Goal: Information Seeking & Learning: Check status

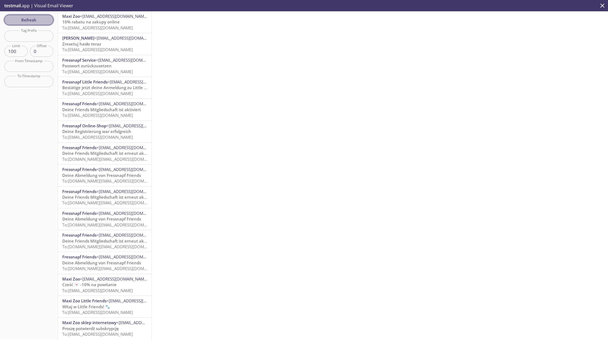
click at [41, 19] on span "Refresh" at bounding box center [29, 19] width 40 height 7
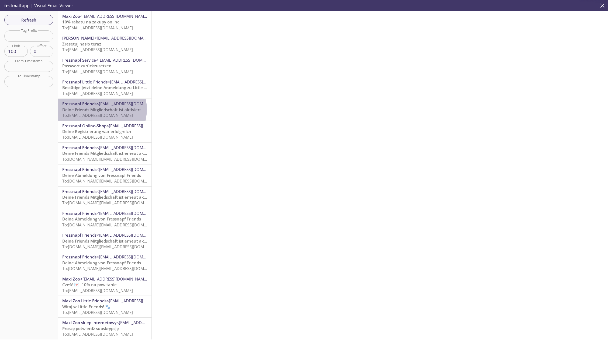
click at [98, 109] on span "Deine Friends Mitgliedschaft ist aktiviert" at bounding box center [101, 109] width 79 height 5
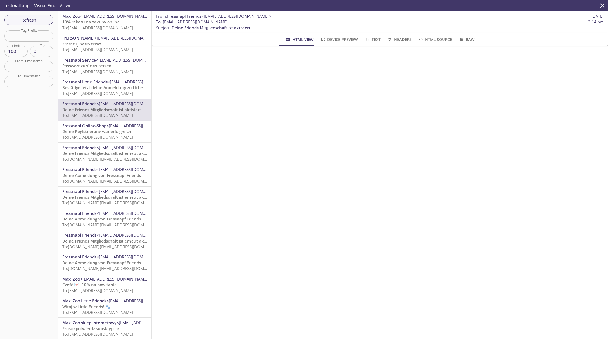
drag, startPoint x: 240, startPoint y: 22, endPoint x: 204, endPoint y: 21, distance: 36.7
click at [204, 21] on span "To : friends.cw20250825@inbox.testmail.app 3:14 pm" at bounding box center [379, 22] width 447 height 6
copy span "inbox.testmail.app"
click at [22, 19] on span "Refresh" at bounding box center [29, 19] width 40 height 7
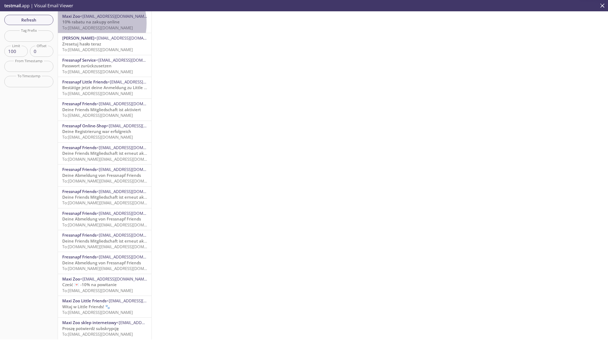
click at [83, 23] on span "10% rabatu na zakupy online" at bounding box center [90, 21] width 57 height 5
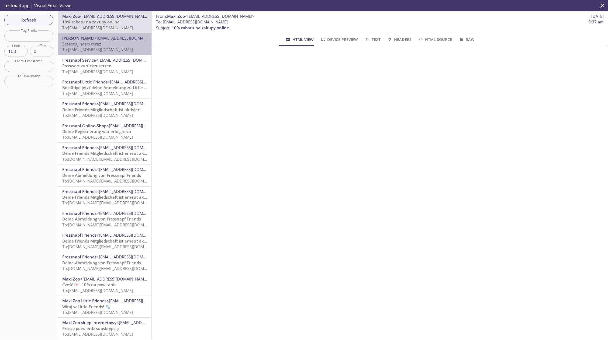
click at [106, 50] on span "To: friends.vw07072025a@inbox.testmail.app" at bounding box center [97, 49] width 71 height 5
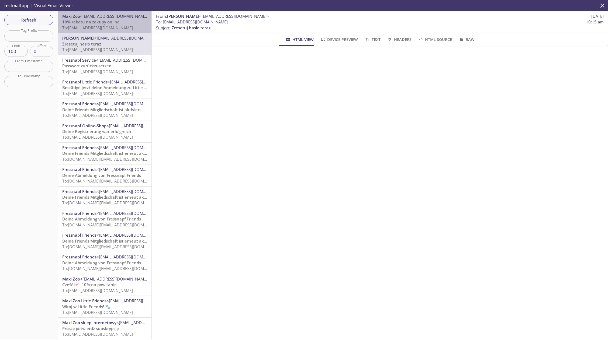
click at [121, 29] on span "To: [EMAIL_ADDRESS][DOMAIN_NAME]" at bounding box center [97, 27] width 71 height 5
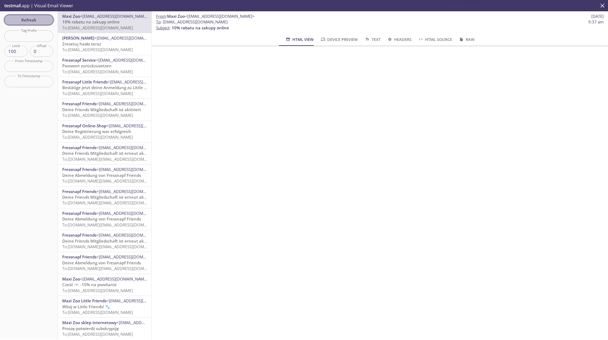
click at [36, 21] on span "Refresh" at bounding box center [29, 19] width 40 height 7
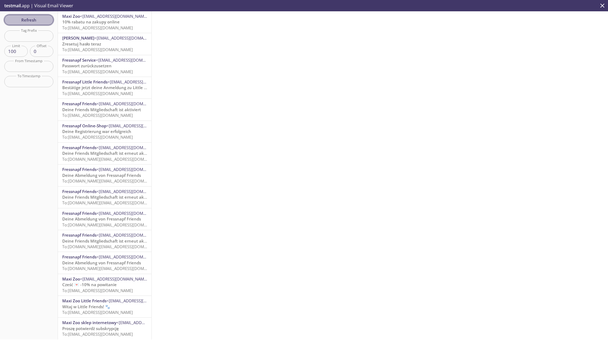
click at [42, 16] on span "Refresh" at bounding box center [29, 19] width 40 height 7
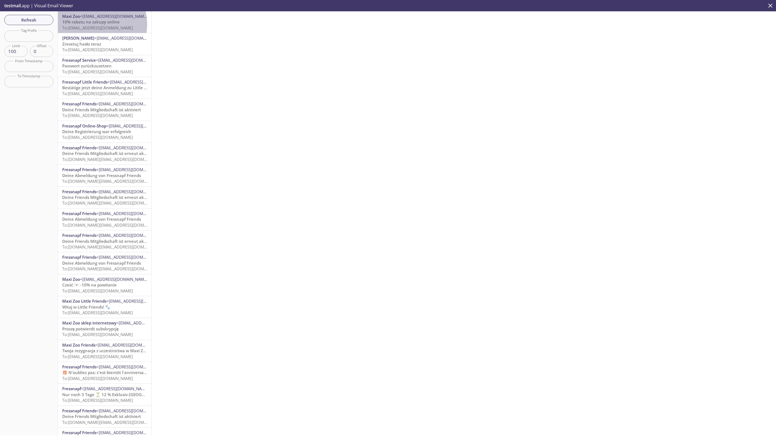
click at [91, 25] on span "To: [EMAIL_ADDRESS][DOMAIN_NAME]" at bounding box center [97, 27] width 71 height 5
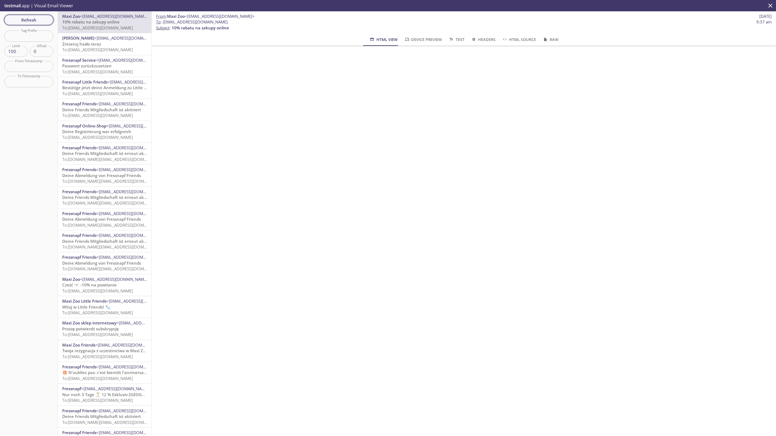
click at [25, 22] on span "Refresh" at bounding box center [29, 19] width 40 height 7
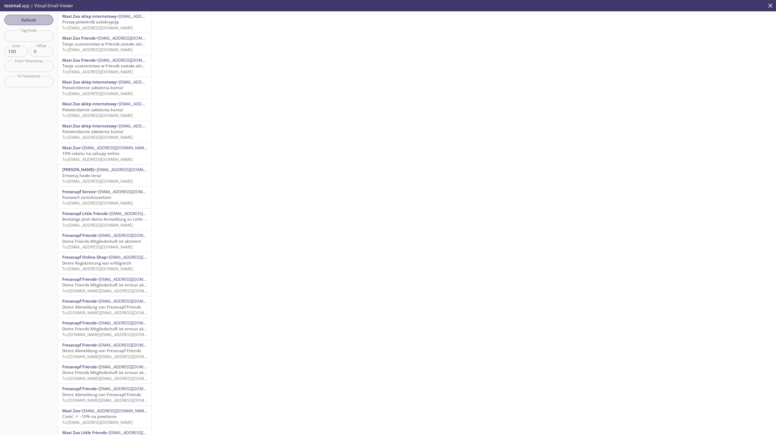
click at [36, 17] on span "Refresh" at bounding box center [29, 19] width 40 height 7
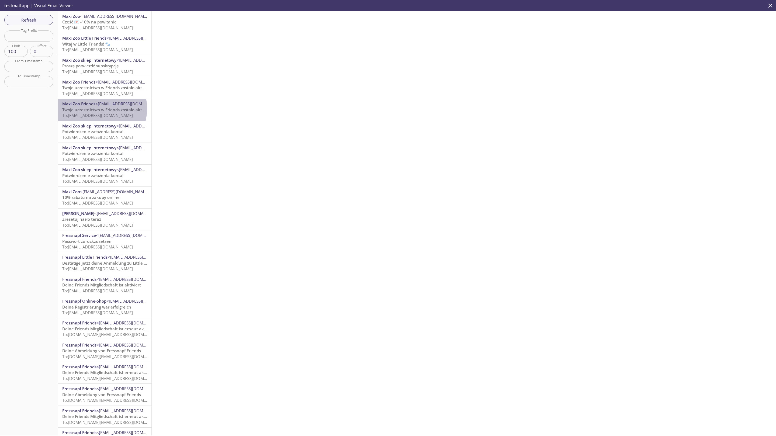
click at [96, 108] on span "Twoje uczestnictwo w Friends zostało aktywowane" at bounding box center [111, 109] width 98 height 5
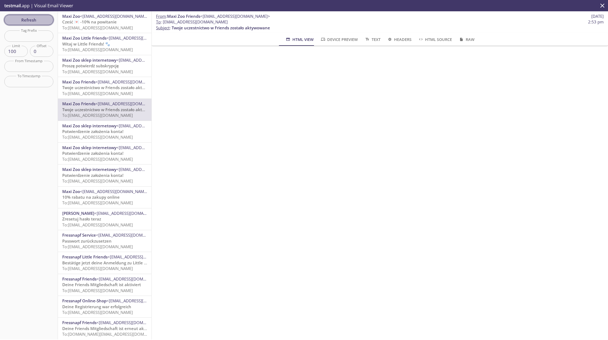
click at [36, 23] on span "Refresh" at bounding box center [29, 19] width 40 height 7
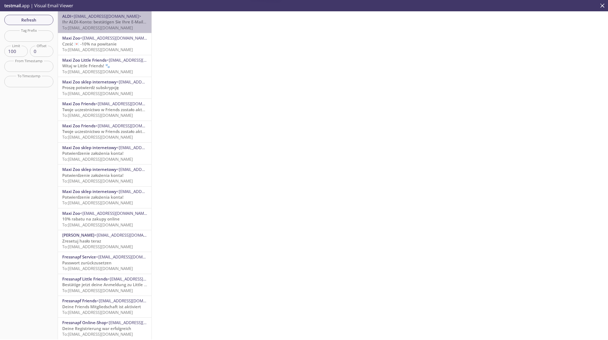
click at [108, 25] on p "Ihr ALDI-Konto: bestätigen Sie Ihre E-Mail-Adresse To: [EMAIL_ADDRESS][DOMAIN_N…" at bounding box center [104, 25] width 85 height 12
